Goal: Task Accomplishment & Management: Use online tool/utility

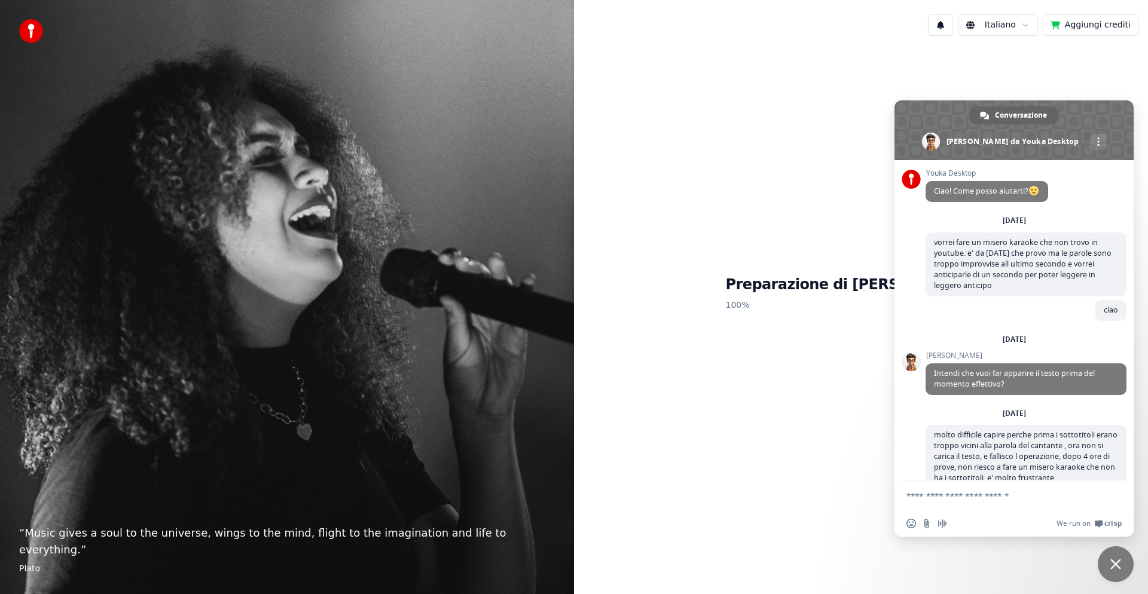
scroll to position [151, 0]
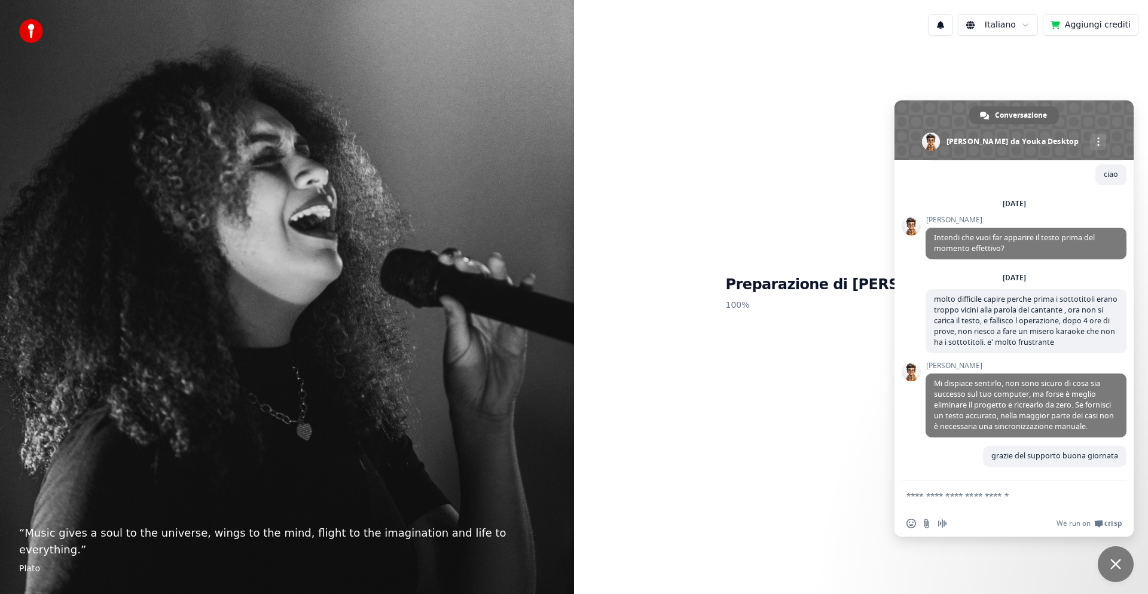
click at [1076, 25] on button "Aggiungi crediti" at bounding box center [1090, 25] width 96 height 22
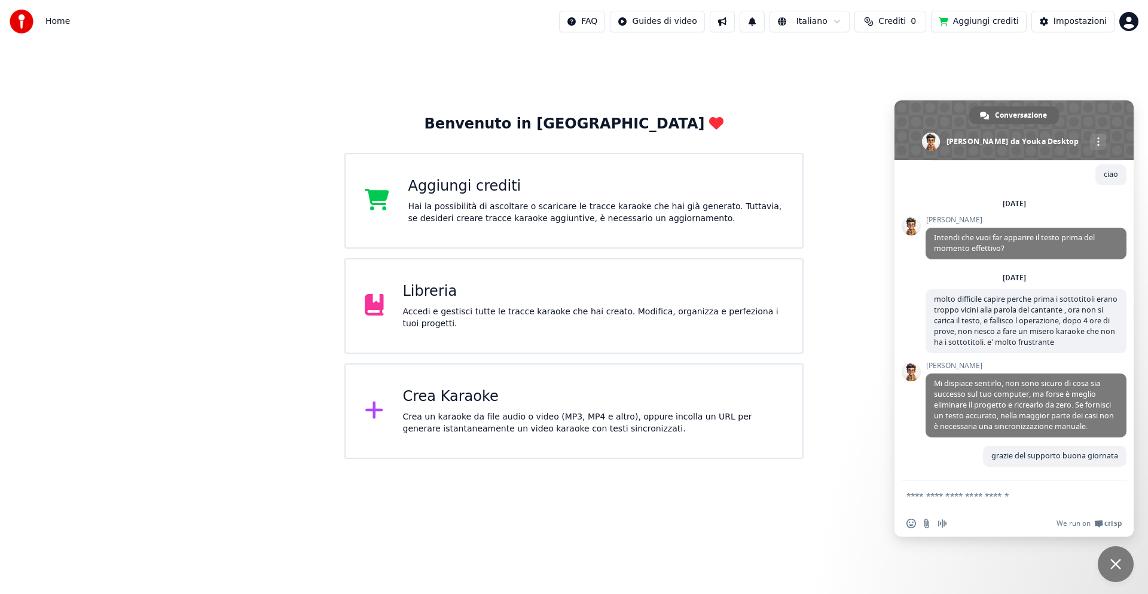
click at [918, 41] on div "Home FAQ Guides di video Italiano Crediti 0 Aggiungi crediti Impostazioni" at bounding box center [574, 21] width 1148 height 43
click at [473, 400] on div "Crea Karaoke" at bounding box center [593, 396] width 381 height 19
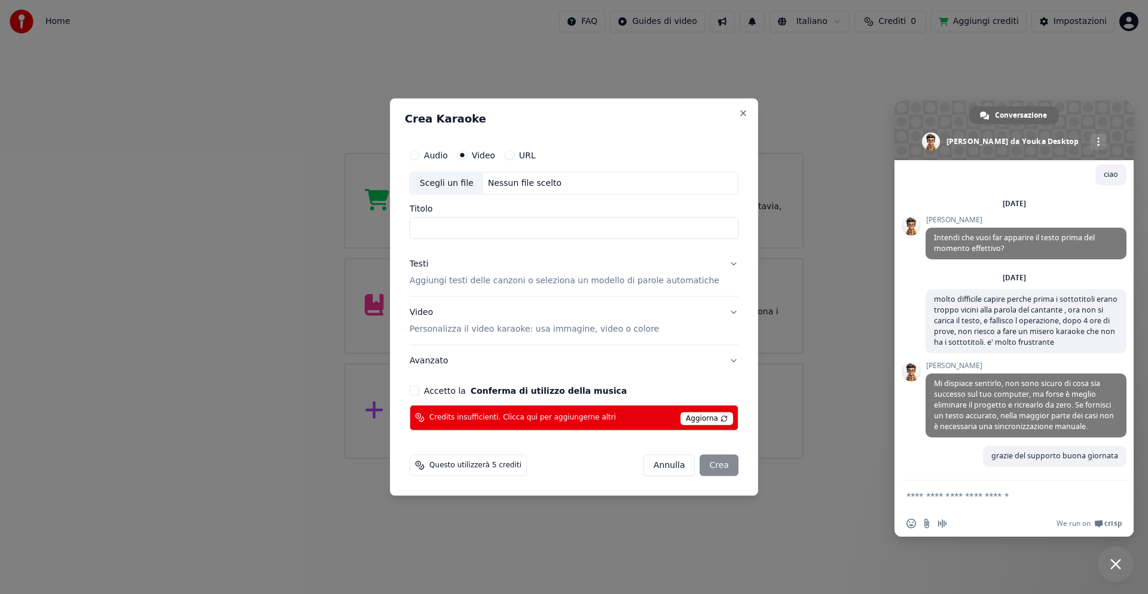
click at [476, 224] on input "Titolo" at bounding box center [573, 229] width 329 height 22
click at [475, 181] on div "Scegli un file" at bounding box center [446, 184] width 73 height 22
type input "**********"
click at [419, 389] on button "Accetto la Conferma di utilizzo della musica" at bounding box center [414, 391] width 10 height 10
click at [701, 467] on div "[PERSON_NAME]" at bounding box center [690, 465] width 95 height 22
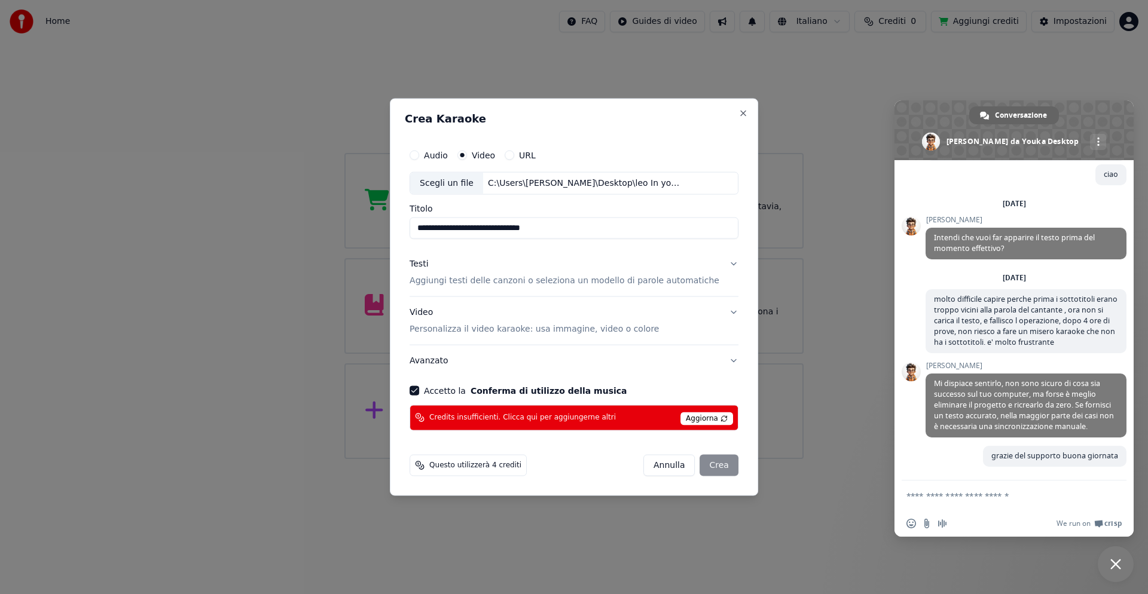
click at [701, 467] on div "[PERSON_NAME]" at bounding box center [690, 465] width 95 height 22
click at [493, 467] on span "Questo utilizzerà 4 crediti" at bounding box center [475, 465] width 92 height 10
click at [464, 463] on span "Questo utilizzerà 4 crediti" at bounding box center [475, 465] width 92 height 10
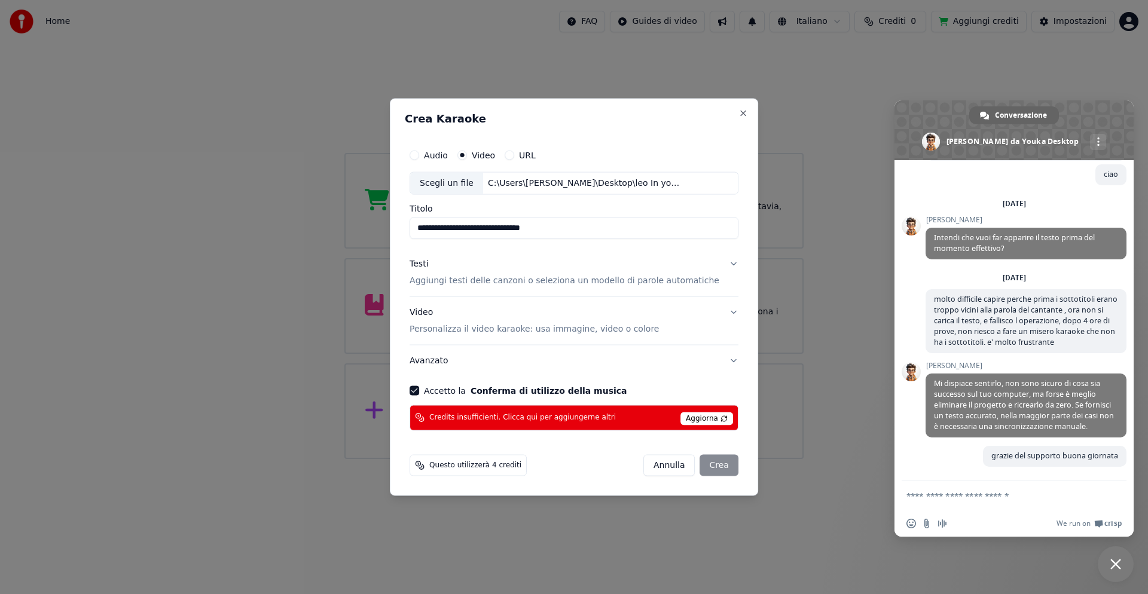
click at [706, 417] on span "Aggiorna" at bounding box center [706, 418] width 53 height 13
click at [703, 465] on div "[PERSON_NAME]" at bounding box center [690, 465] width 95 height 22
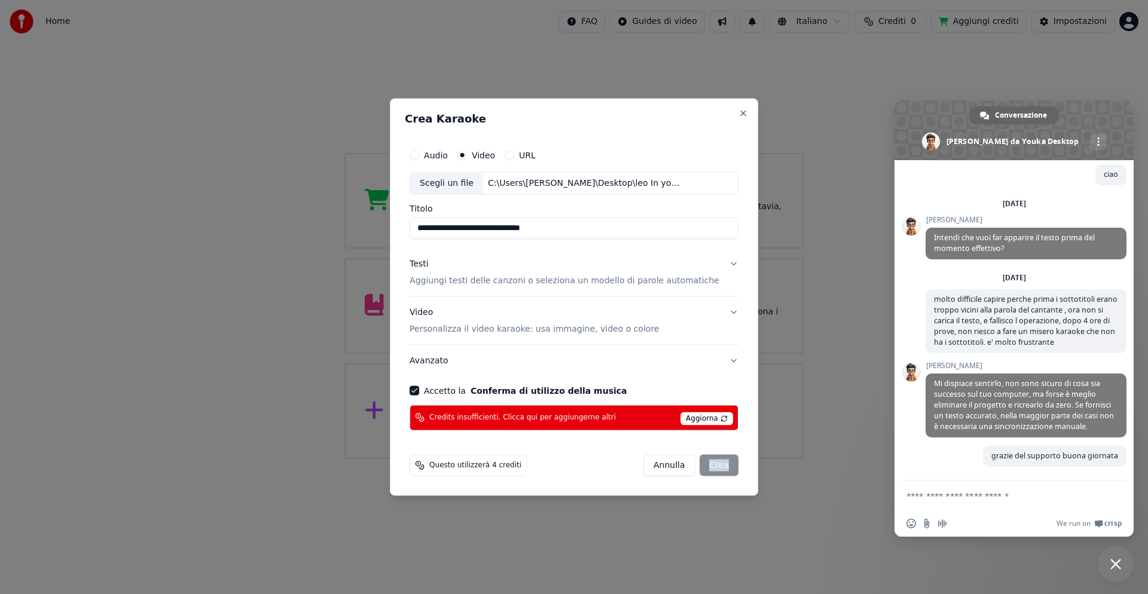
click at [704, 465] on div "[PERSON_NAME]" at bounding box center [690, 465] width 95 height 22
click at [516, 280] on p "Aggiungi testi delle canzoni o seleziona un modello di parole automatiche" at bounding box center [564, 281] width 310 height 12
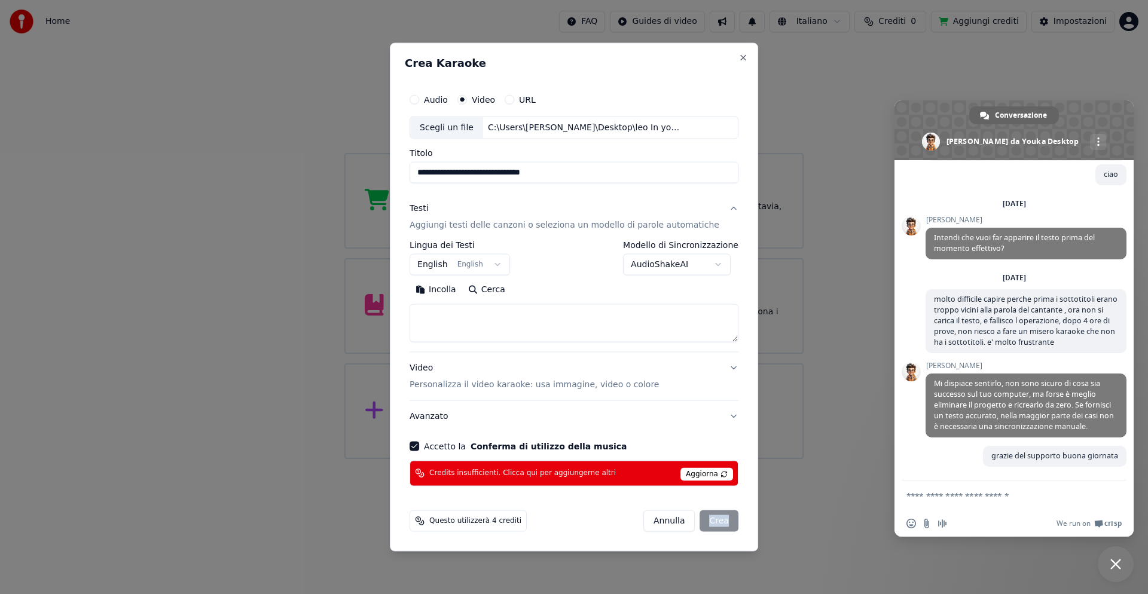
click at [453, 290] on button "Incolla" at bounding box center [435, 289] width 53 height 19
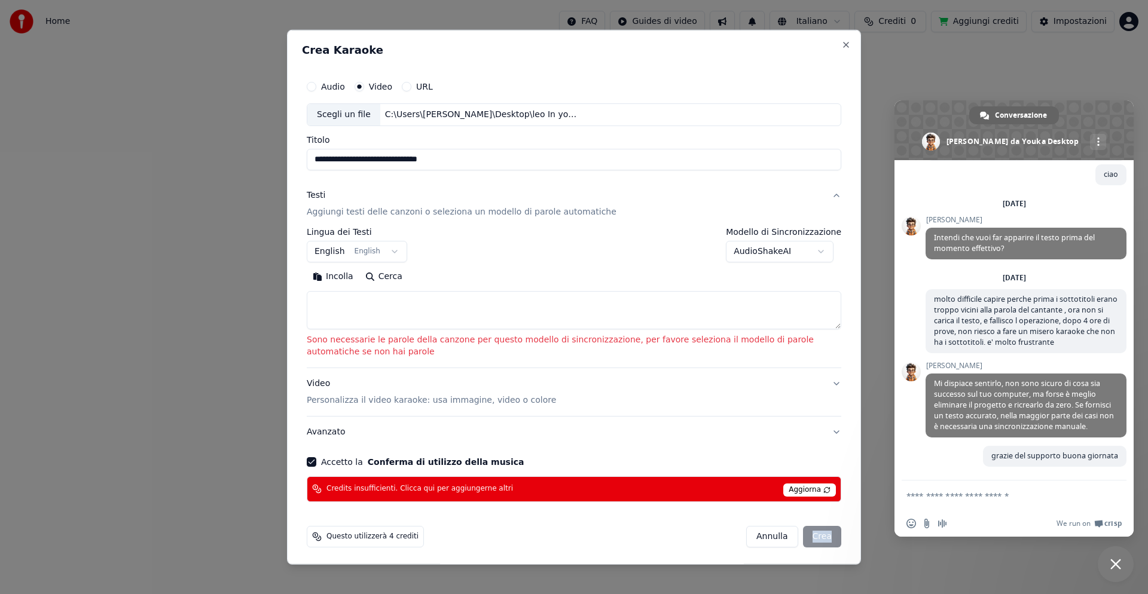
click at [818, 252] on button "AudioShakeAI" at bounding box center [780, 252] width 108 height 22
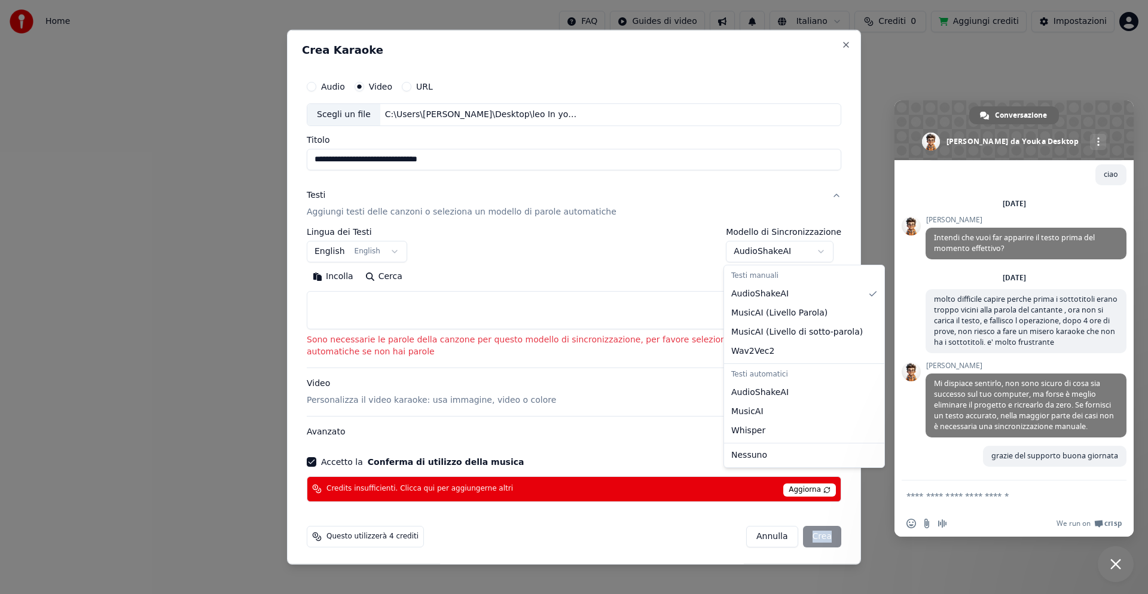
click at [672, 395] on body "Home FAQ Guides di video Italiano Crediti 0 Aggiungi crediti Impostazioni Benve…" at bounding box center [574, 229] width 1148 height 459
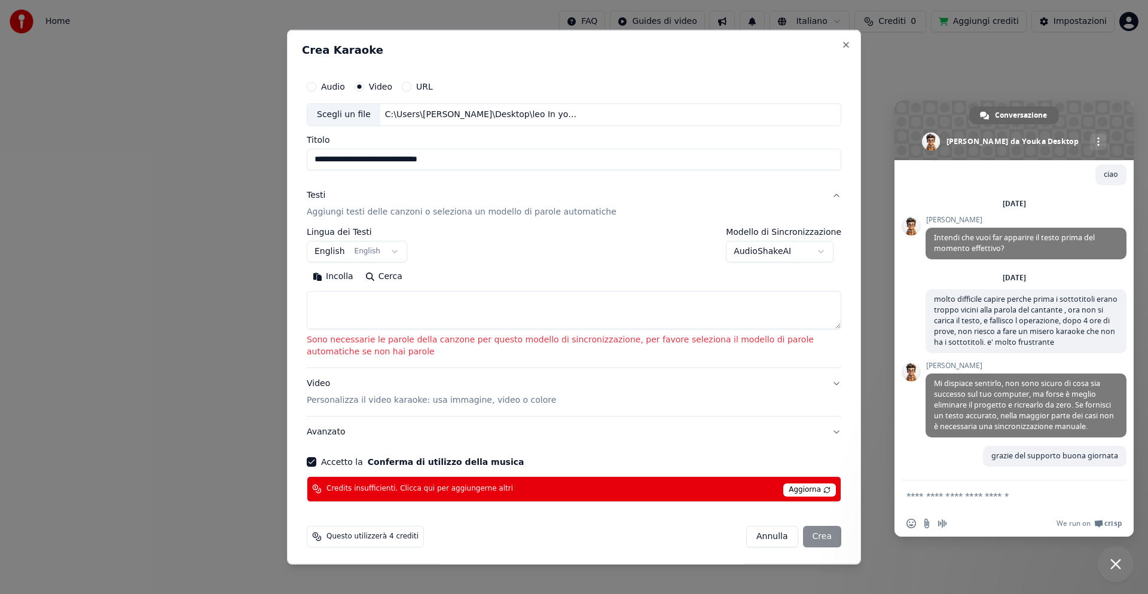
scroll to position [2, 0]
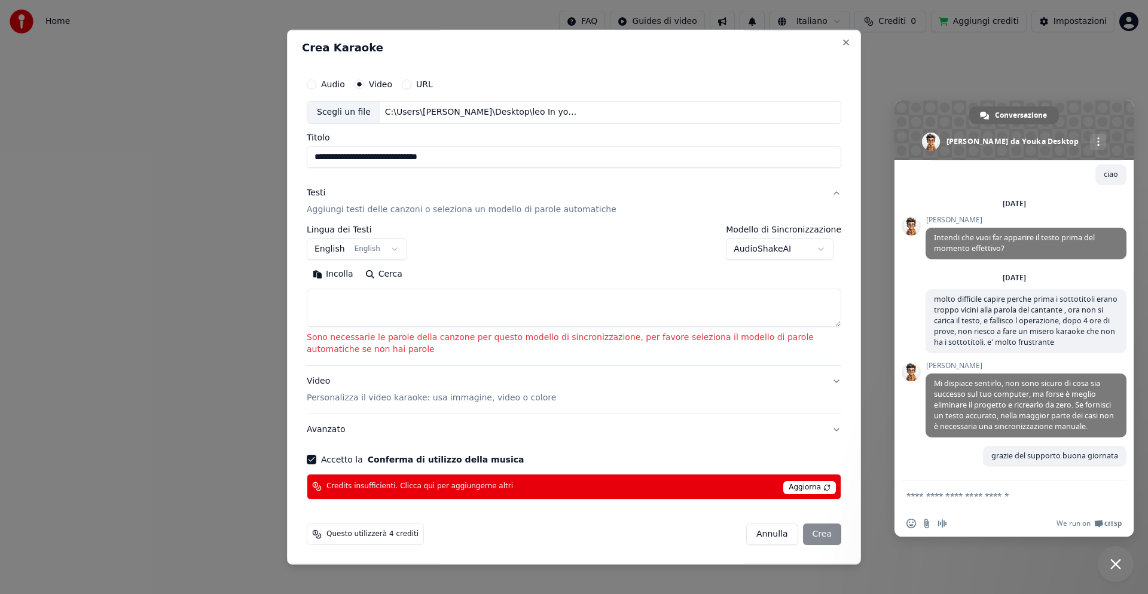
click at [820, 526] on div "[PERSON_NAME]" at bounding box center [793, 535] width 95 height 22
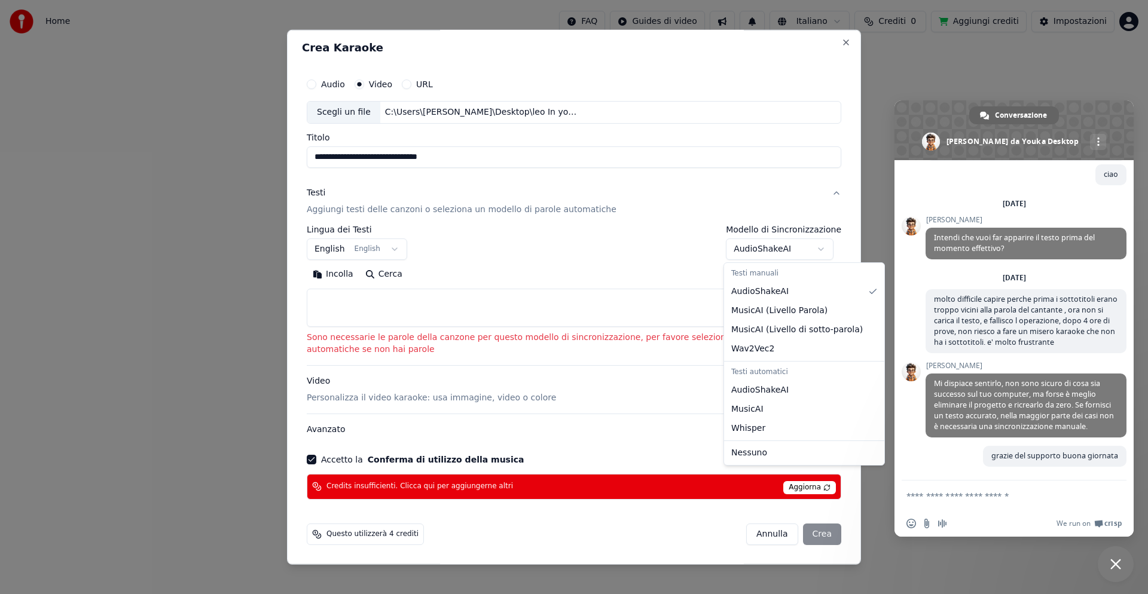
click at [819, 252] on body "Home FAQ Guides di video Italiano Crediti 0 Aggiungi crediti Impostazioni Benve…" at bounding box center [574, 229] width 1148 height 459
select select "**********"
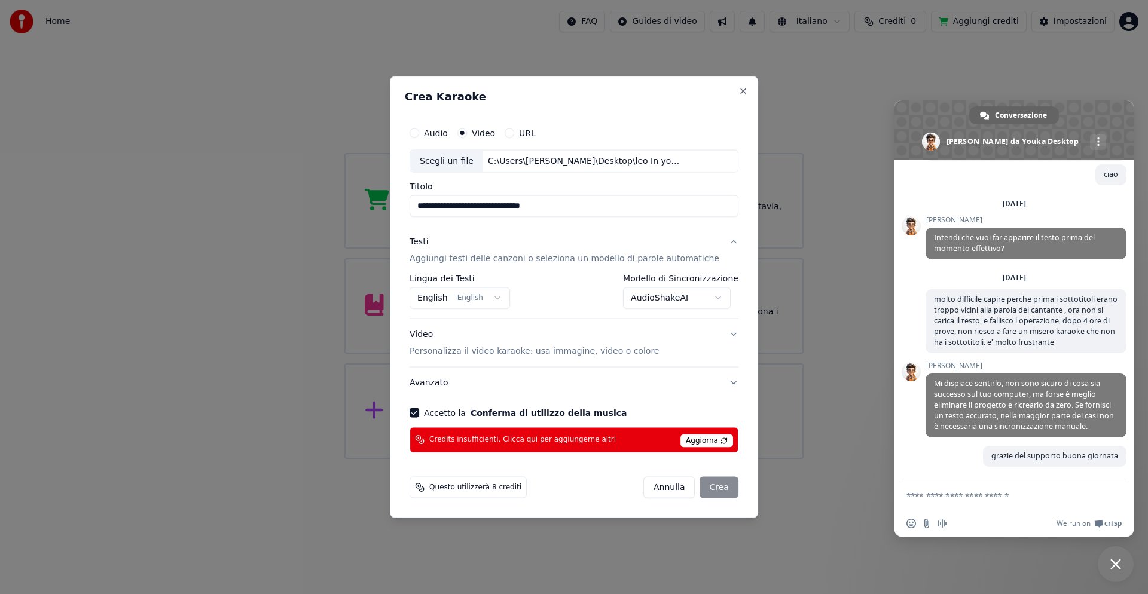
scroll to position [0, 0]
click at [485, 354] on p "Personalizza il video karaoke: usa immagine, video o colore" at bounding box center [533, 351] width 249 height 12
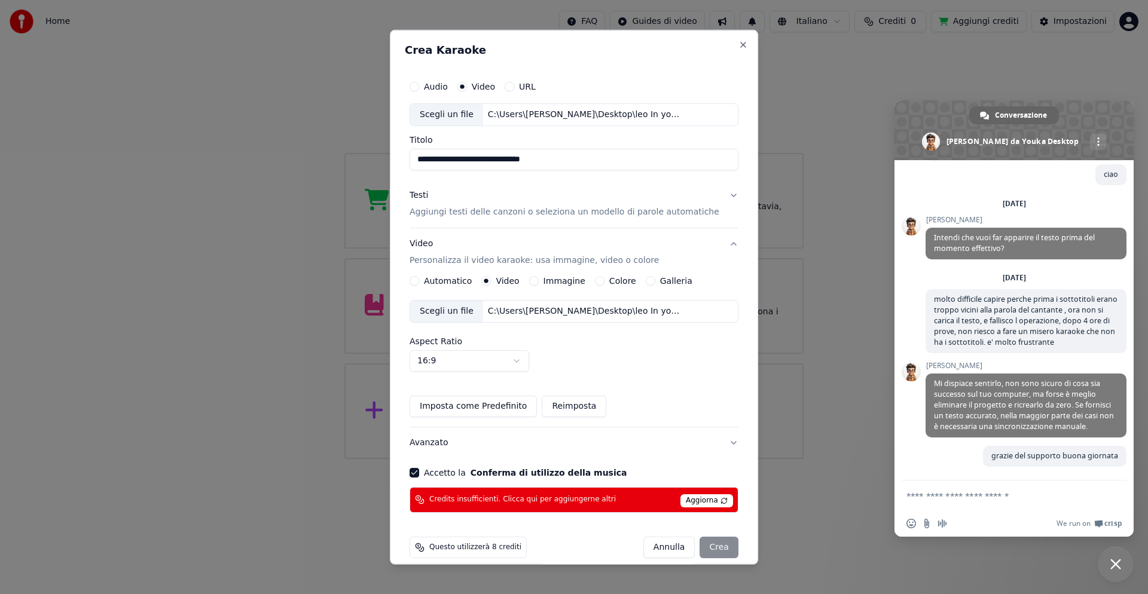
click at [527, 362] on body "Home FAQ Guides di video Italiano Crediti 0 Aggiungi crediti Impostazioni Benve…" at bounding box center [574, 229] width 1148 height 459
click at [705, 551] on div "[PERSON_NAME]" at bounding box center [690, 548] width 95 height 22
click at [466, 551] on span "Questo utilizzerà 8 crediti" at bounding box center [475, 548] width 92 height 10
click at [690, 551] on div "[PERSON_NAME]" at bounding box center [690, 548] width 95 height 22
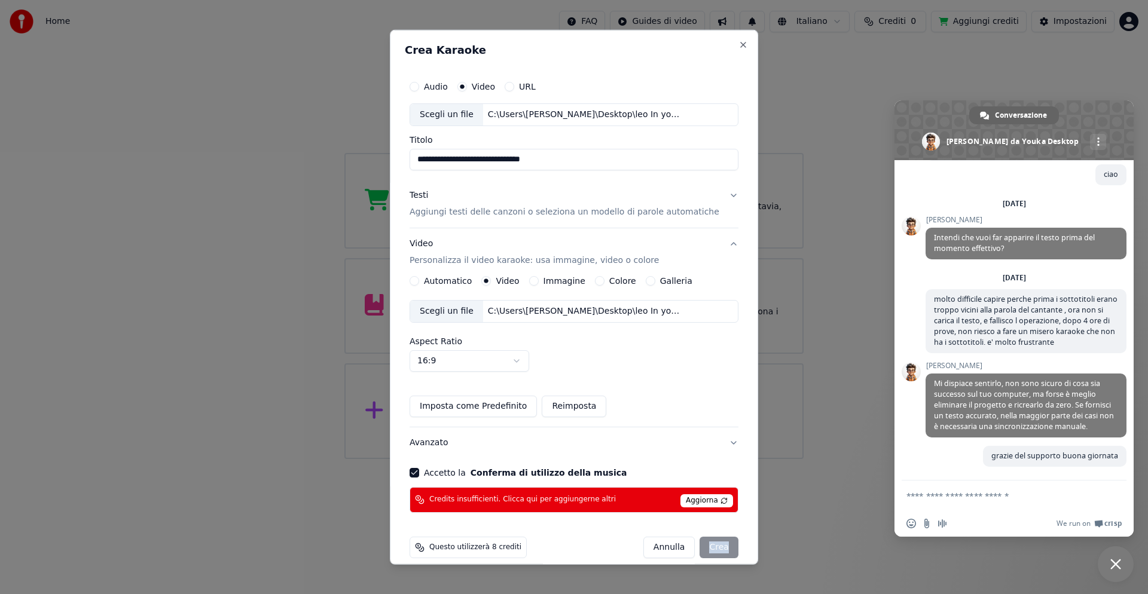
click at [692, 551] on div "[PERSON_NAME]" at bounding box center [690, 548] width 95 height 22
click at [702, 495] on span "Aggiorna" at bounding box center [706, 500] width 53 height 13
click at [689, 546] on div "[PERSON_NAME]" at bounding box center [690, 548] width 95 height 22
click at [688, 546] on div "[PERSON_NAME]" at bounding box center [690, 548] width 95 height 22
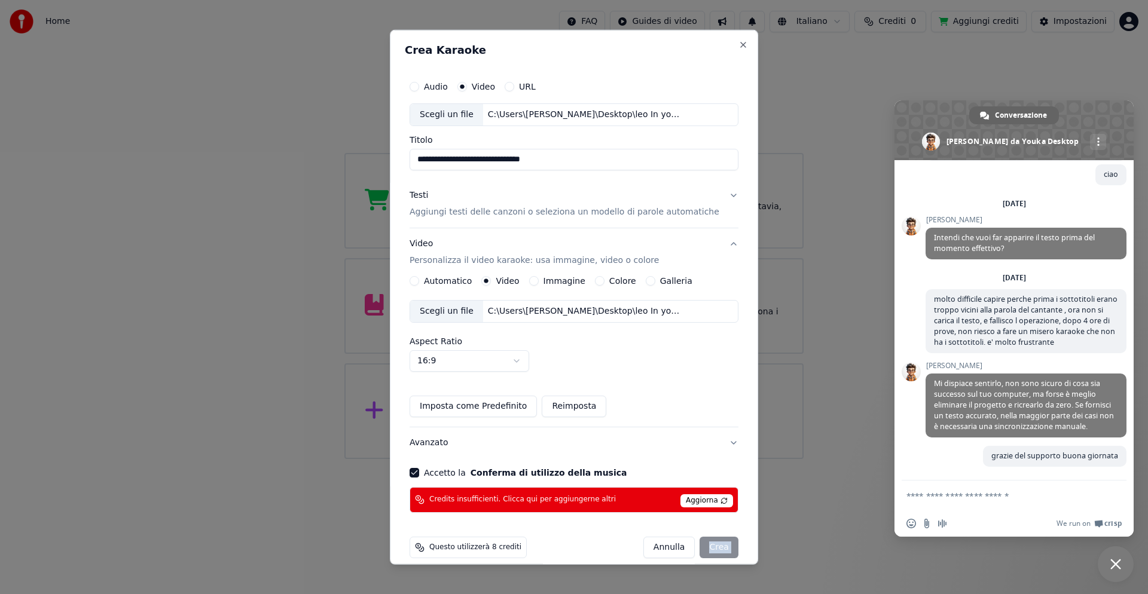
click at [688, 546] on div "[PERSON_NAME]" at bounding box center [690, 548] width 95 height 22
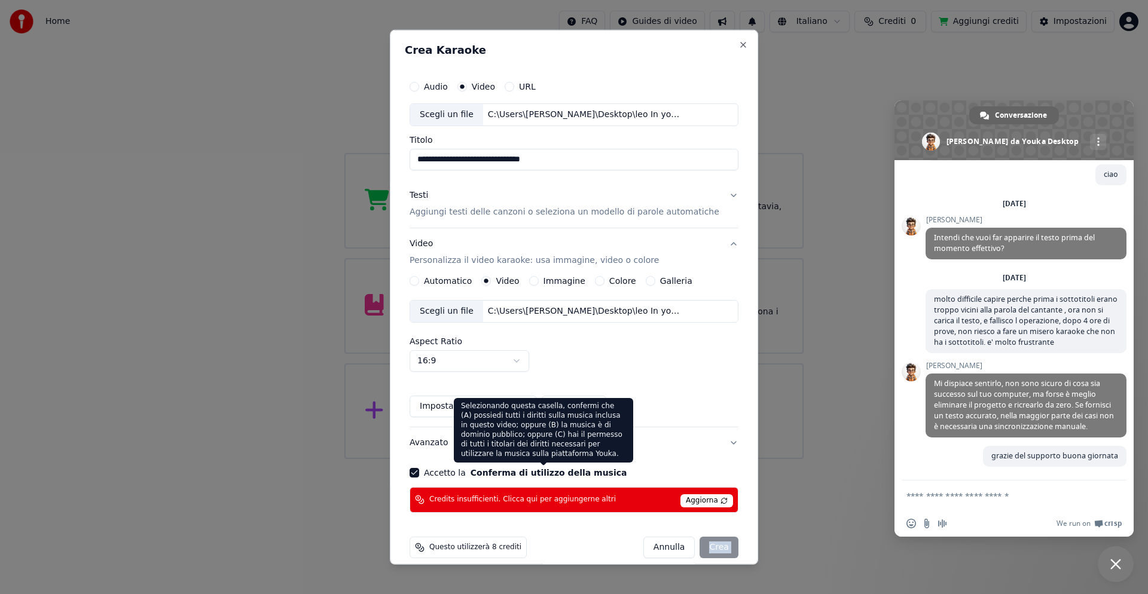
click at [510, 470] on button "Conferma di utilizzo della musica" at bounding box center [548, 473] width 157 height 8
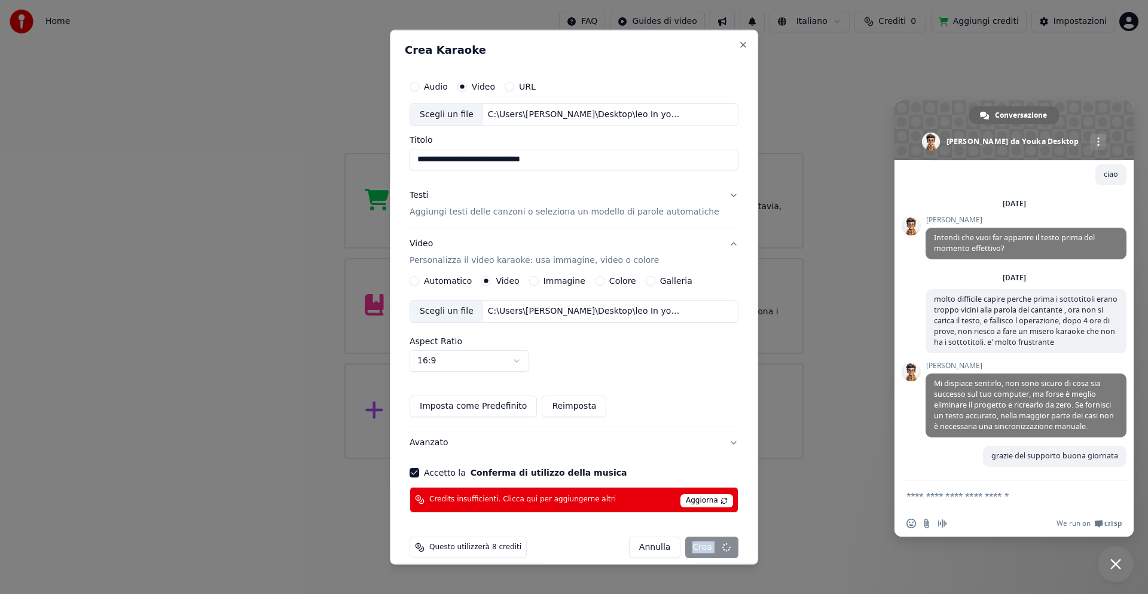
click at [510, 470] on button "Conferma di utilizzo della musica" at bounding box center [548, 473] width 157 height 8
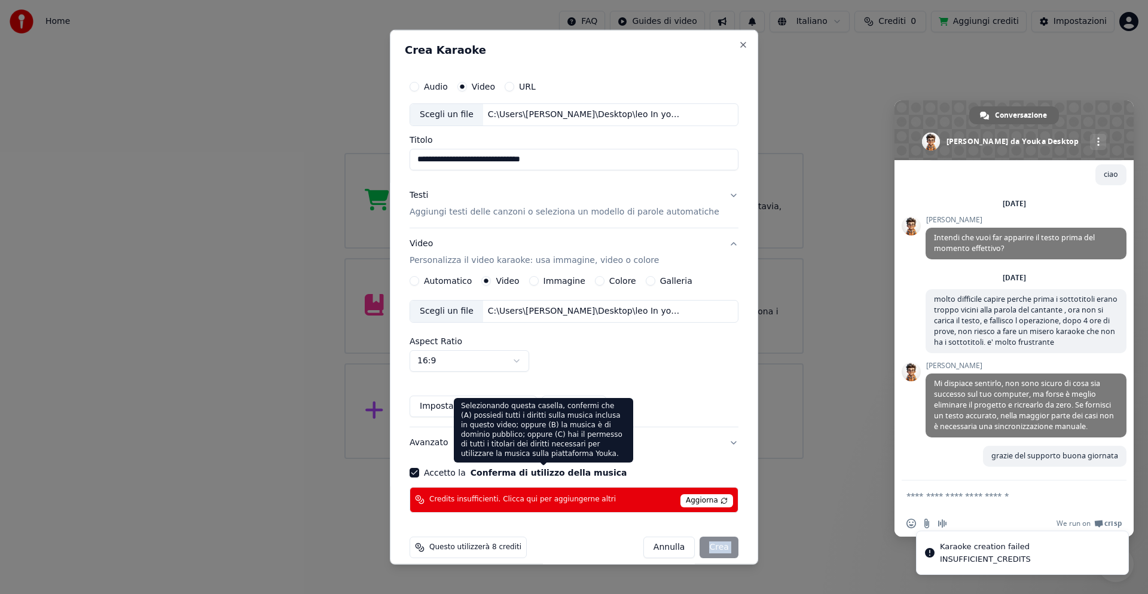
click at [418, 468] on div "**********" at bounding box center [574, 294] width 338 height 448
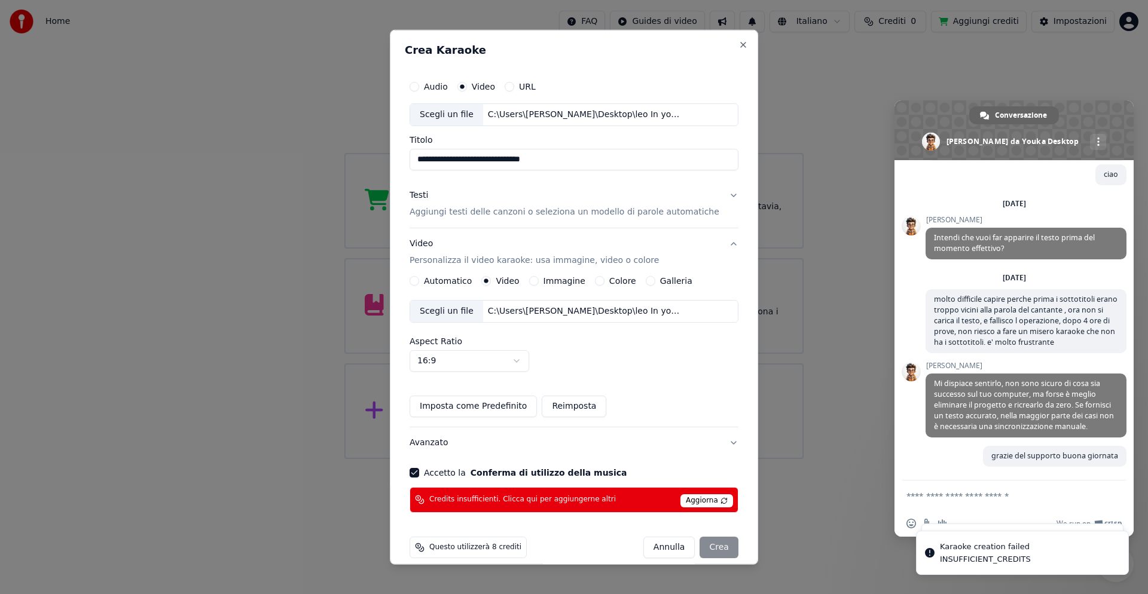
click at [419, 474] on button "Accetto la Conferma di utilizzo della musica" at bounding box center [414, 473] width 10 height 10
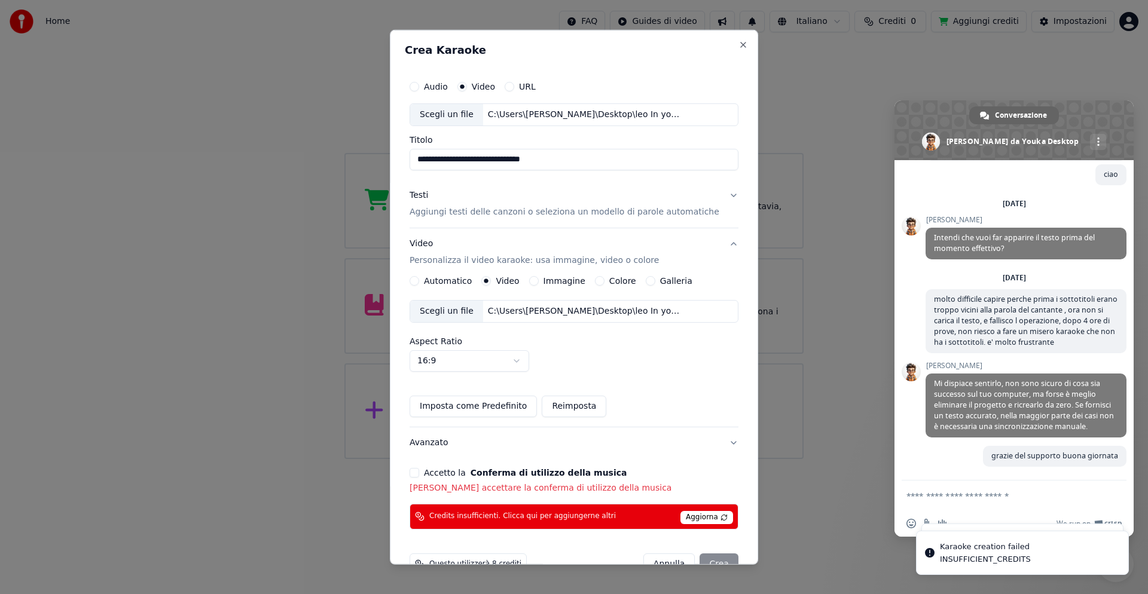
scroll to position [30, 0]
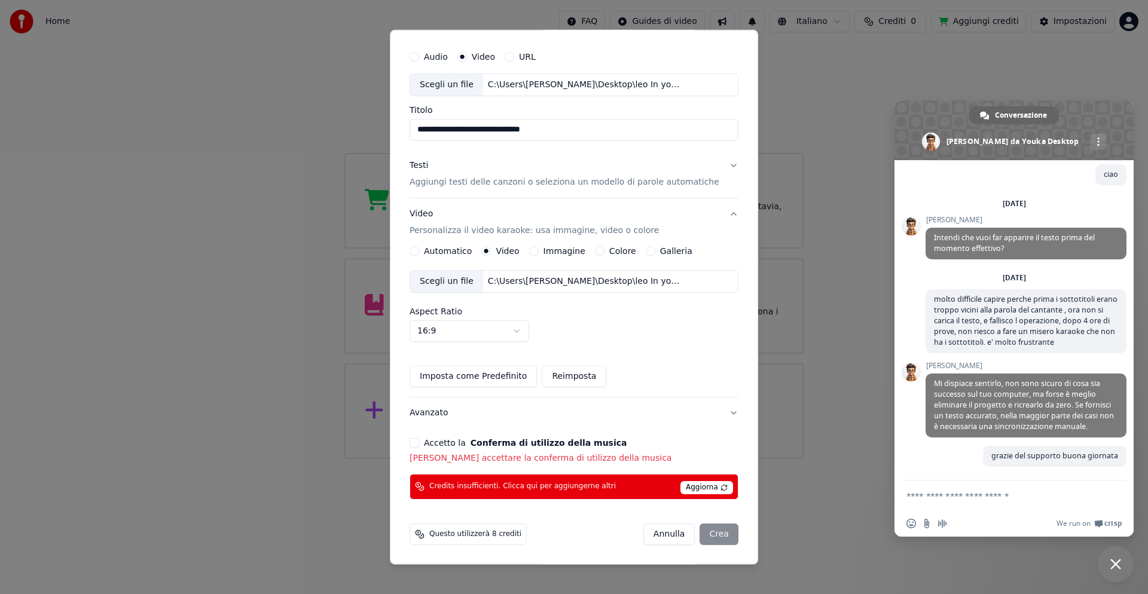
click at [691, 531] on div "[PERSON_NAME]" at bounding box center [690, 535] width 95 height 22
click at [692, 531] on div "[PERSON_NAME]" at bounding box center [690, 535] width 95 height 22
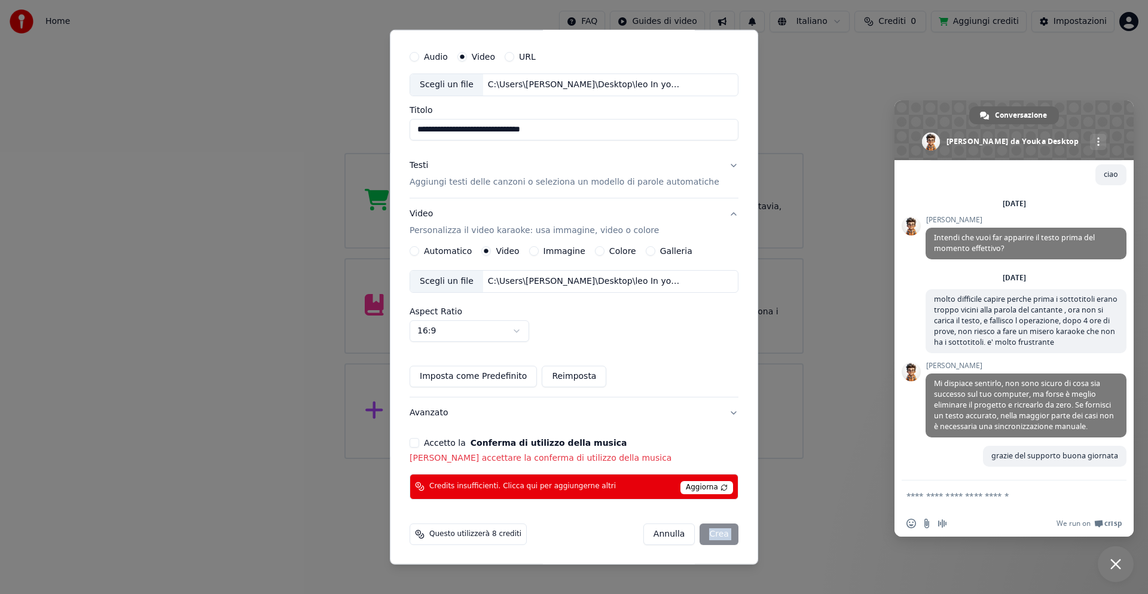
click at [692, 531] on div "[PERSON_NAME]" at bounding box center [690, 535] width 95 height 22
click at [482, 533] on span "Questo utilizzerà 8 crediti" at bounding box center [475, 535] width 92 height 10
click at [484, 533] on span "Questo utilizzerà 8 crediti" at bounding box center [475, 535] width 92 height 10
click at [419, 439] on button "Accetto la Conferma di utilizzo della musica" at bounding box center [414, 443] width 10 height 10
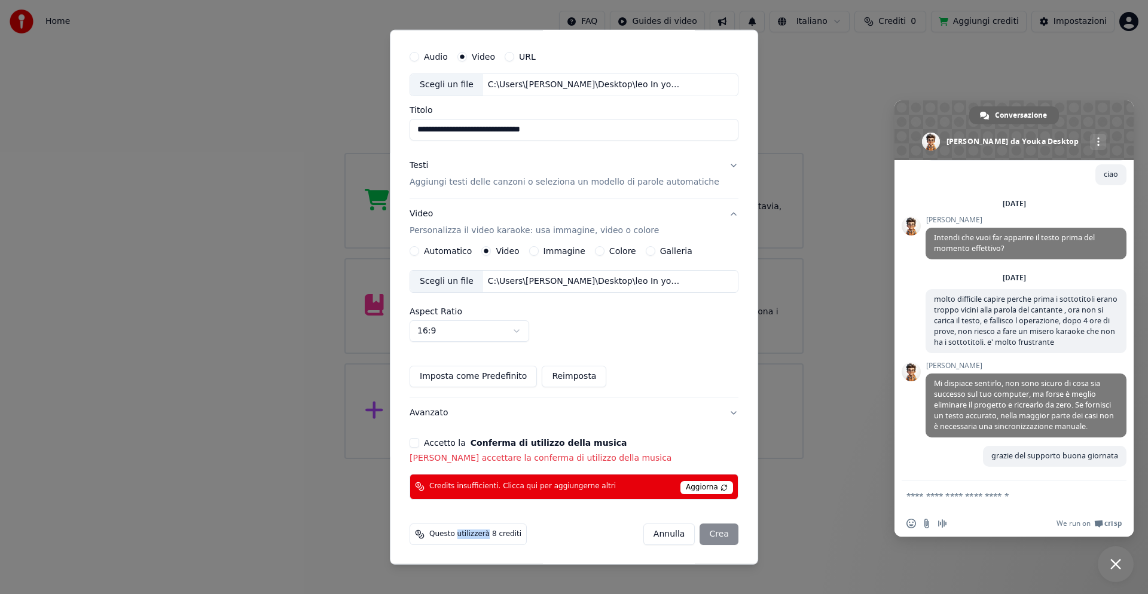
scroll to position [13, 0]
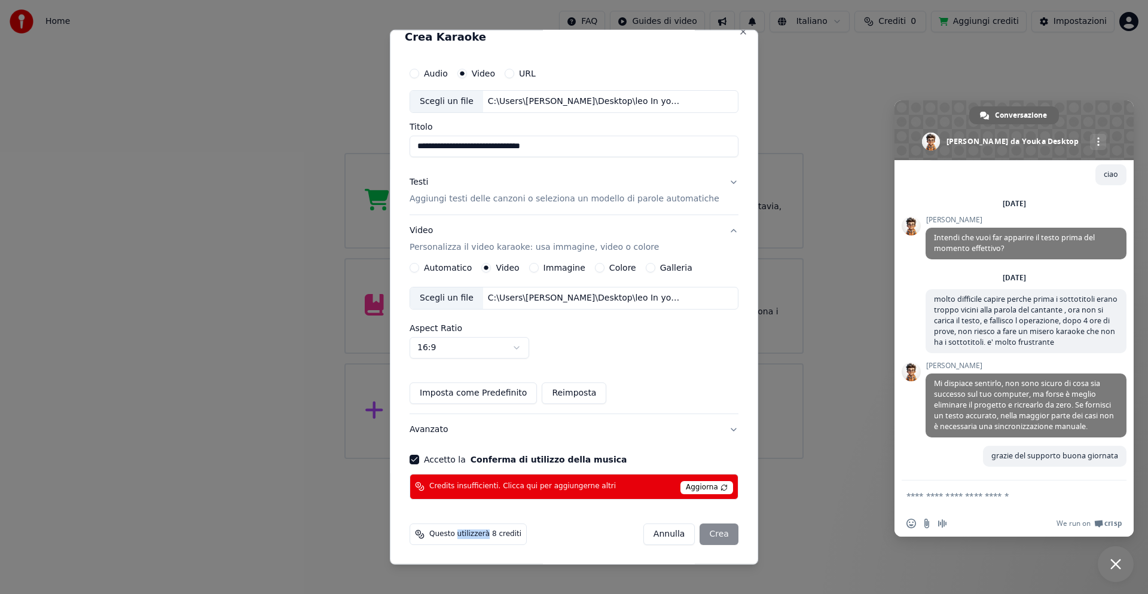
click at [439, 428] on button "Avanzato" at bounding box center [573, 429] width 329 height 31
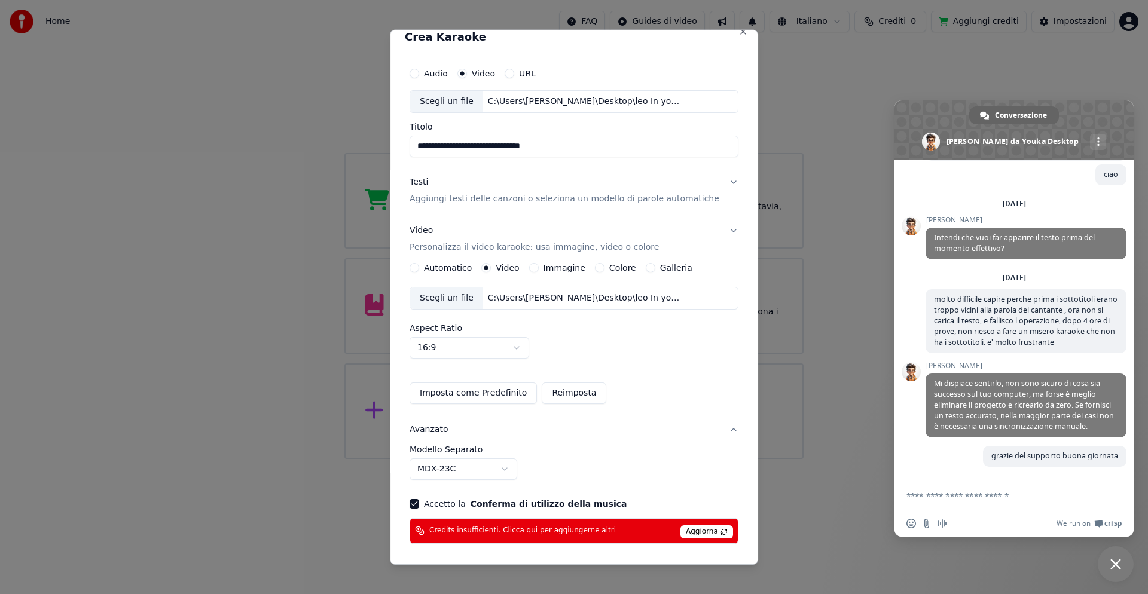
scroll to position [0, 0]
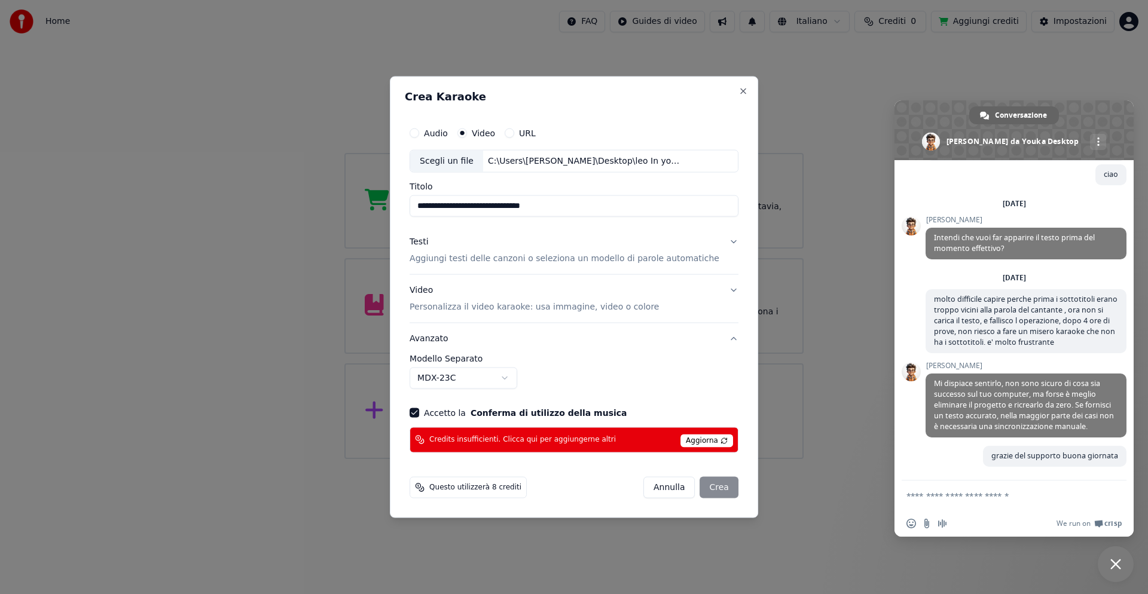
click at [709, 441] on span "Aggiorna" at bounding box center [706, 440] width 53 height 13
click at [702, 489] on div "[PERSON_NAME]" at bounding box center [690, 487] width 95 height 22
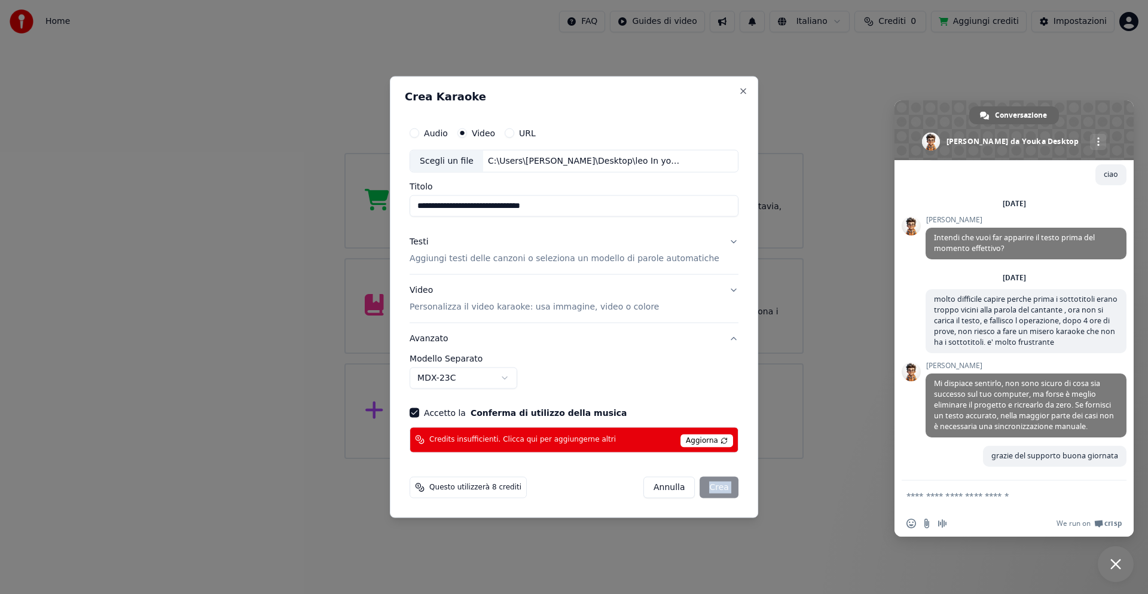
click at [514, 136] on button "URL" at bounding box center [509, 134] width 10 height 10
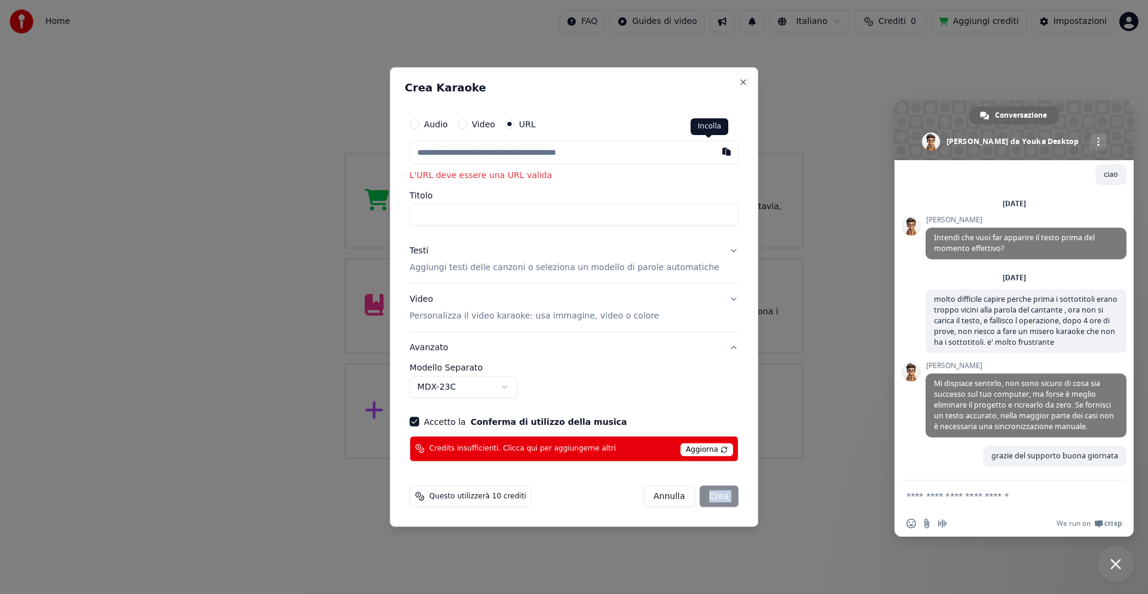
click at [714, 154] on button "button" at bounding box center [726, 152] width 24 height 22
click at [714, 152] on button "button" at bounding box center [726, 152] width 24 height 22
